Goal: Information Seeking & Learning: Check status

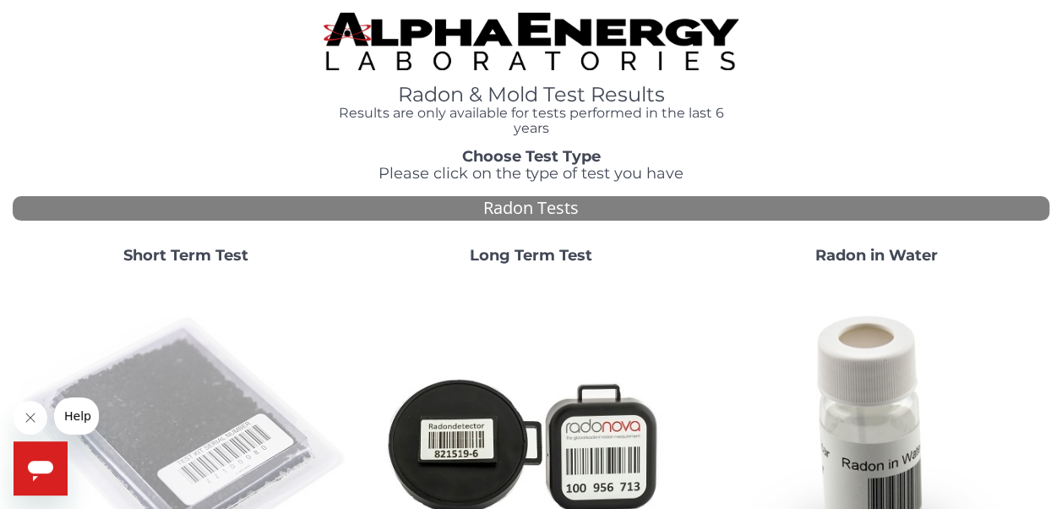
click at [189, 404] on img at bounding box center [185, 443] width 332 height 332
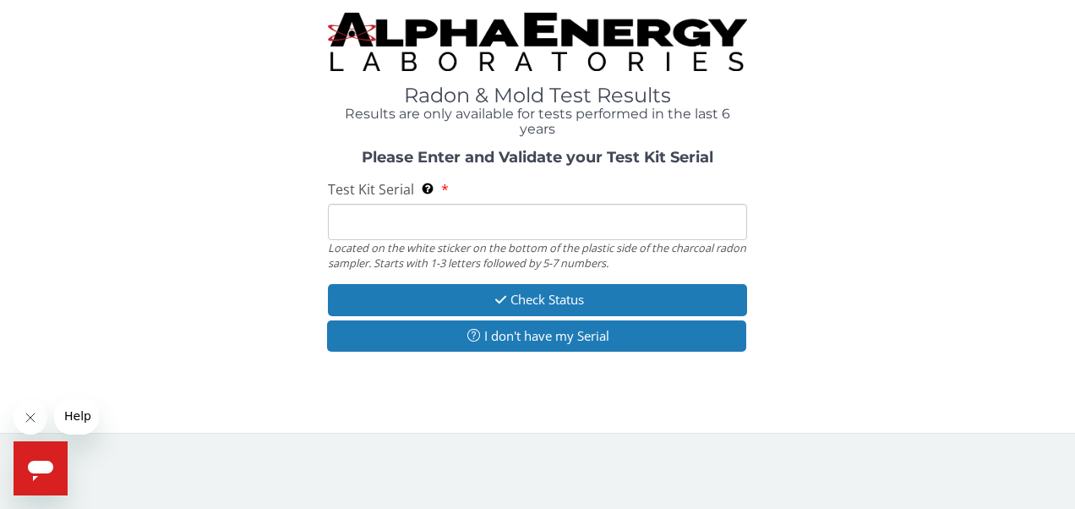
click at [507, 235] on input "Test Kit Serial Located on the white sticker on the bottom of the plastic side …" at bounding box center [538, 222] width 420 height 36
type input "fe457147"
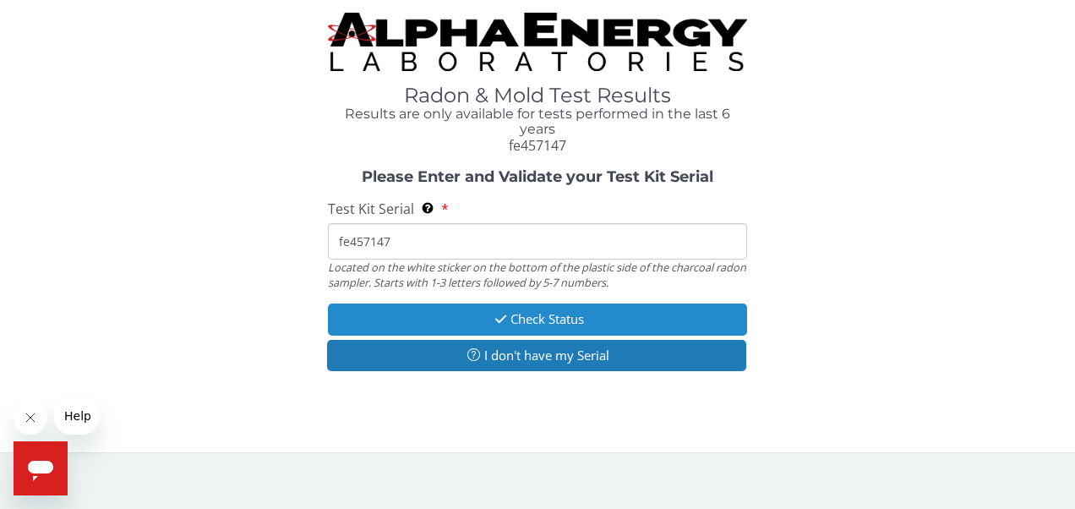
click at [521, 314] on button "Check Status" at bounding box center [538, 318] width 420 height 31
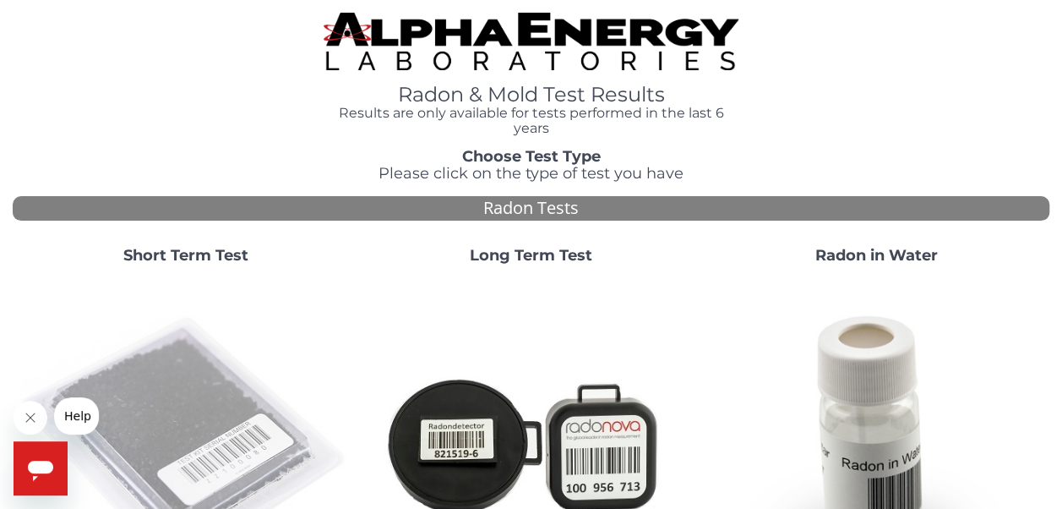
click at [227, 402] on img at bounding box center [185, 443] width 332 height 332
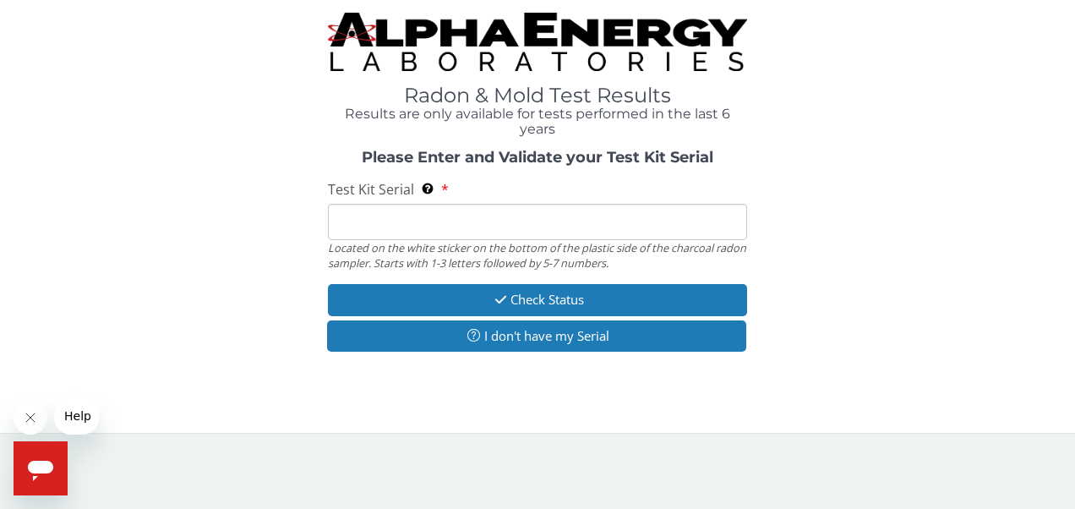
click at [640, 230] on input "Test Kit Serial Located on the white sticker on the bottom of the plastic side …" at bounding box center [538, 222] width 420 height 36
type input "FE460449"
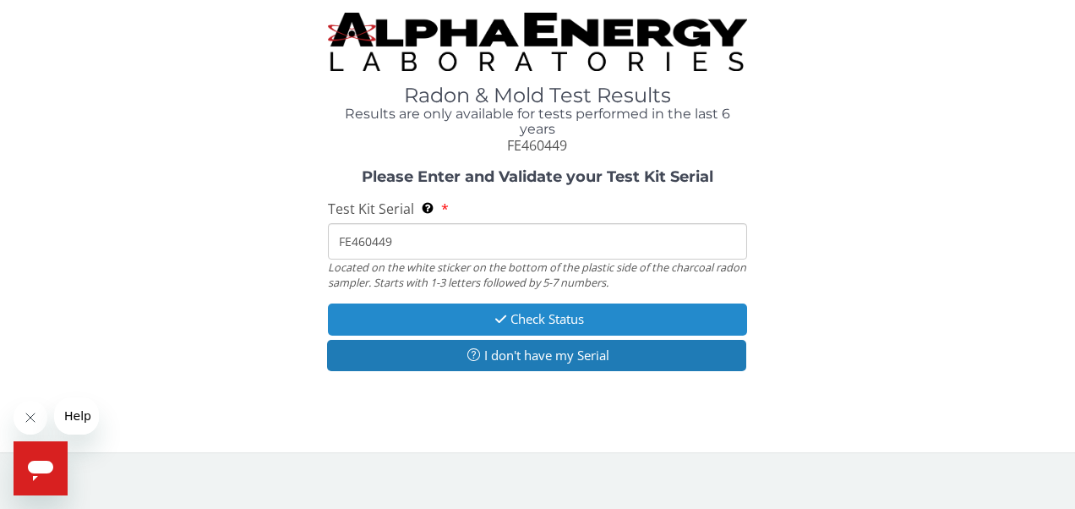
click at [561, 312] on button "Check Status" at bounding box center [538, 318] width 420 height 31
